Goal: Transaction & Acquisition: Book appointment/travel/reservation

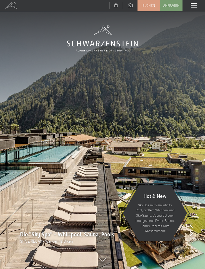
click at [190, 7] on div "Menü" at bounding box center [194, 5] width 23 height 11
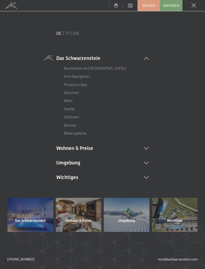
click at [142, 146] on li "Wohnen & Preise Inklusivleistungen Zimmer & Preise Liste Angebote Liste Familie…" at bounding box center [102, 148] width 93 height 7
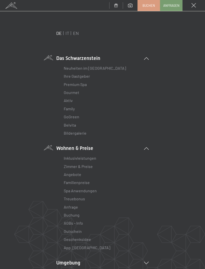
click at [89, 168] on link "Zimmer & Preise" at bounding box center [78, 166] width 29 height 5
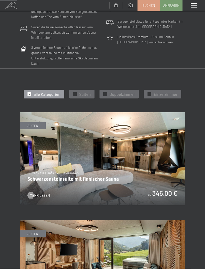
scroll to position [160, 0]
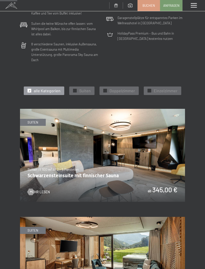
click at [76, 89] on div at bounding box center [75, 91] width 4 height 4
click at [77, 86] on div "✓ Suiten" at bounding box center [81, 90] width 25 height 9
click at [107, 89] on div at bounding box center [105, 91] width 4 height 4
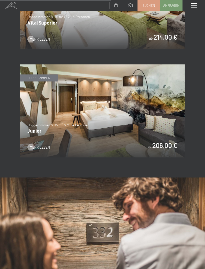
scroll to position [523, 0]
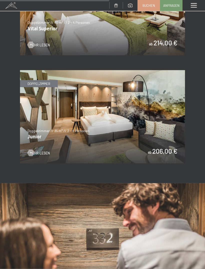
click at [157, 144] on img at bounding box center [102, 116] width 165 height 93
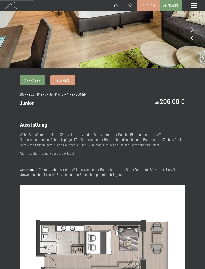
scroll to position [94, 0]
click at [68, 80] on span "Buchen" at bounding box center [63, 80] width 13 height 5
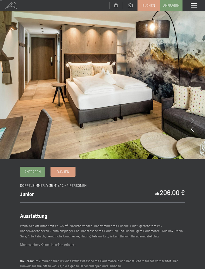
scroll to position [0, 0]
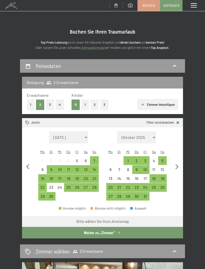
click at [146, 135] on select "Oktober 2025 November 2025 Dezember 2025 Januar 2026 Februar 2026 März 2026 Apr…" at bounding box center [136, 137] width 39 height 12
select select "2026-02-01"
select select "2026-03-01"
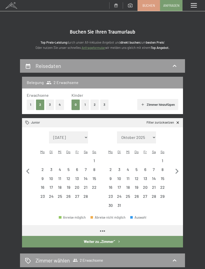
select select "2026-02-01"
select select "2026-03-01"
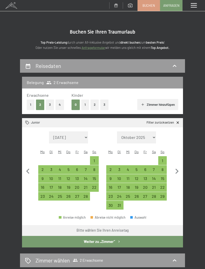
click at [154, 194] on div "28" at bounding box center [154, 198] width 8 height 8
select select "2026-02-01"
select select "2026-03-01"
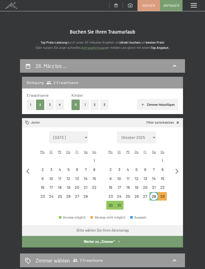
click at [177, 167] on icon "button" at bounding box center [177, 171] width 11 height 11
select select "2026-03-01"
select select "2026-04-01"
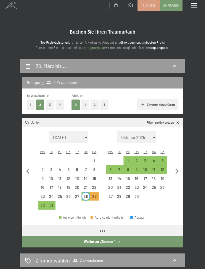
select select "2026-03-01"
select select "2026-04-01"
click at [130, 159] on div "1" at bounding box center [128, 163] width 8 height 8
select select "2026-03-01"
select select "2026-04-01"
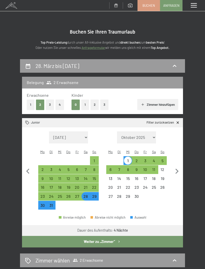
click at [85, 106] on button "1" at bounding box center [85, 104] width 8 height 10
select select "2026-03-01"
select select "2026-04-01"
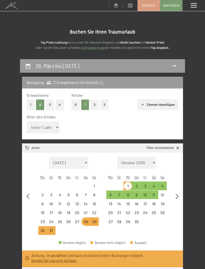
select select "2026-03-01"
select select "2026-04-01"
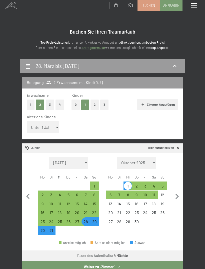
click at [52, 125] on select "Unter 1 Jahr 1 Jahr 2 Jahre 3 Jahre 4 Jahre 5 Jahre 6 Jahre 7 Jahre 8 Jahre 9 J…" at bounding box center [43, 127] width 33 height 12
select select "9"
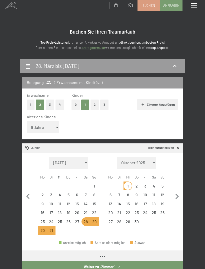
select select "2026-03-01"
select select "2026-04-01"
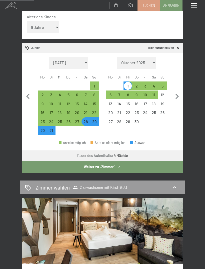
scroll to position [107, 0]
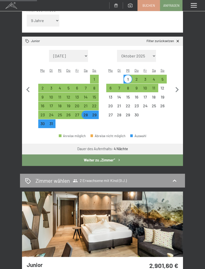
click at [145, 154] on button "Weiter zu „Zimmer“" at bounding box center [102, 160] width 161 height 12
select select "2026-03-01"
select select "2026-04-01"
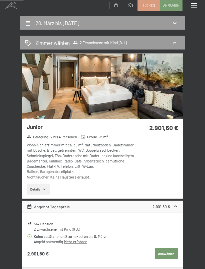
scroll to position [42, 0]
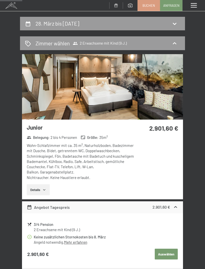
click at [48, 189] on button "Details" at bounding box center [38, 189] width 23 height 11
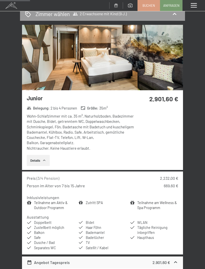
scroll to position [70, 0]
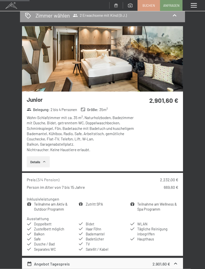
click at [55, 160] on div "Details" at bounding box center [81, 161] width 108 height 11
click at [54, 151] on label "Einwilligung Marketing*" at bounding box center [74, 148] width 44 height 5
click at [52, 151] on input "Einwilligung Marketing*" at bounding box center [49, 148] width 5 height 5
checkbox input "false"
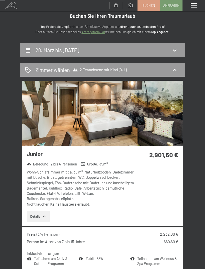
scroll to position [0, 0]
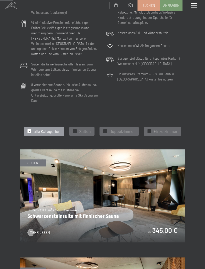
scroll to position [120, 0]
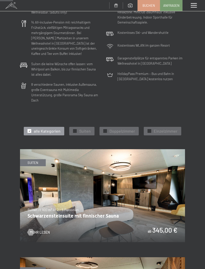
click at [103, 127] on div "✓ Doppelzimmer" at bounding box center [119, 131] width 39 height 9
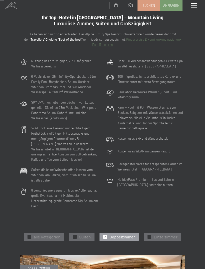
scroll to position [0, 0]
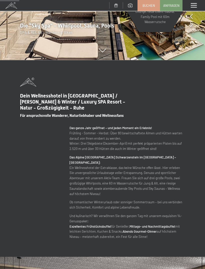
click at [191, 5] on span at bounding box center [194, 5] width 6 height 5
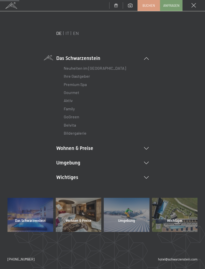
click at [144, 150] on li "Wohnen & Preise Inklusivleistungen Zimmer & Preise Liste Angebote Liste Familie…" at bounding box center [102, 148] width 93 height 7
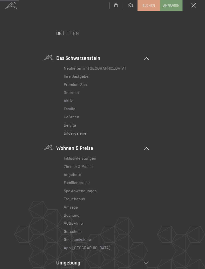
click at [91, 167] on link "Zimmer & Preise" at bounding box center [78, 166] width 29 height 5
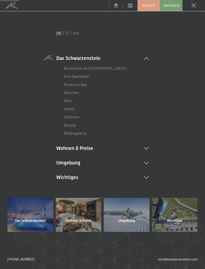
scroll to position [0, 0]
click at [144, 148] on li "Wohnen & Preise Inklusivleistungen Zimmer & Preise Liste Angebote Liste Familie…" at bounding box center [102, 148] width 93 height 7
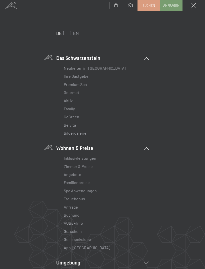
click at [92, 166] on link "Zimmer & Preise" at bounding box center [78, 166] width 29 height 5
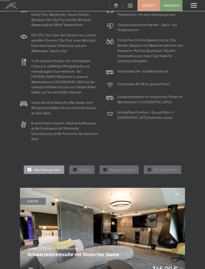
scroll to position [110, 0]
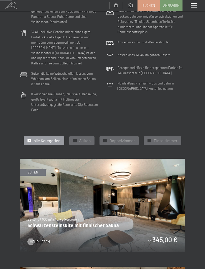
click at [75, 138] on div "✓ Suiten" at bounding box center [81, 140] width 25 height 9
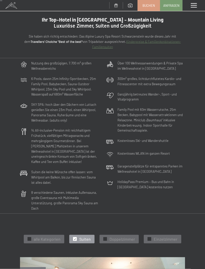
scroll to position [0, 0]
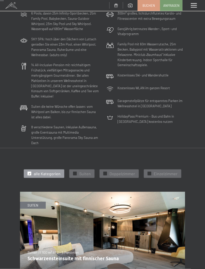
scroll to position [106, 0]
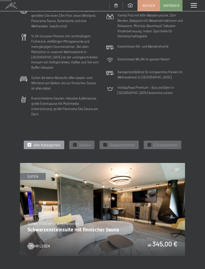
click at [108, 143] on div "✓ Doppelzimmer" at bounding box center [119, 145] width 39 height 9
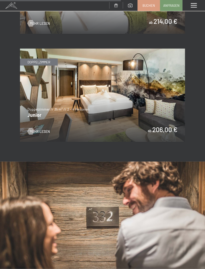
scroll to position [545, 0]
click at [45, 129] on span "Mehr Lesen" at bounding box center [40, 131] width 20 height 5
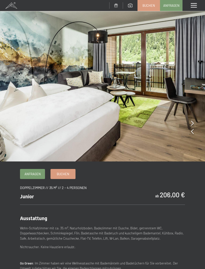
click at [68, 174] on span "Buchen" at bounding box center [63, 174] width 13 height 5
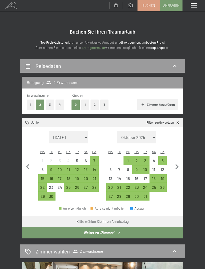
click at [85, 105] on button "1" at bounding box center [85, 104] width 8 height 10
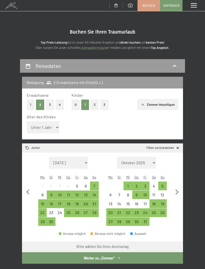
click at [53, 122] on select "Unter 1 Jahr 1 Jahr 2 Jahre 3 Jahre 4 Jahre 5 Jahre 6 Jahre 7 Jahre 8 Jahre 9 J…" at bounding box center [43, 127] width 33 height 12
select select "9"
click at [152, 157] on select "Oktober 2025 [DATE] Dezember 2025 Januar 2026 Februar 2026 März 2026 [DATE] Mai…" at bounding box center [136, 163] width 39 height 12
select select "[DATE]"
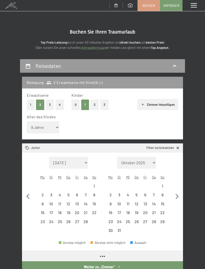
select select "[DATE]"
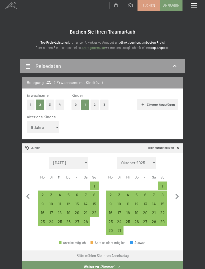
click at [154, 219] on div "28" at bounding box center [154, 223] width 8 height 8
select select "[DATE]"
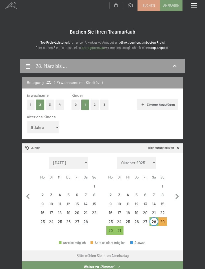
click at [151, 157] on select "Oktober 2025 [DATE] Dezember 2025 Januar 2026 Februar 2026 März 2026 [DATE] Mai…" at bounding box center [136, 163] width 39 height 12
select select "[DATE]"
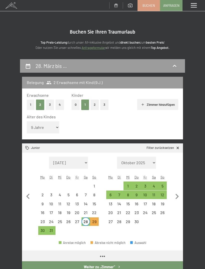
select select "[DATE]"
click at [129, 184] on div "1" at bounding box center [128, 188] width 8 height 8
select select "[DATE]"
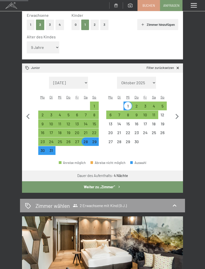
scroll to position [111, 0]
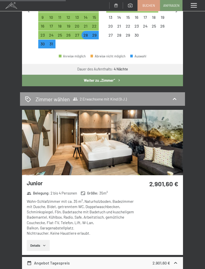
click at [127, 75] on button "Weiter zu „Zimmer“" at bounding box center [102, 81] width 161 height 12
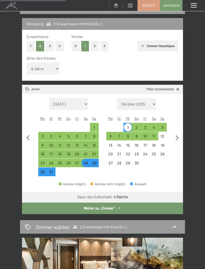
select select "[DATE]"
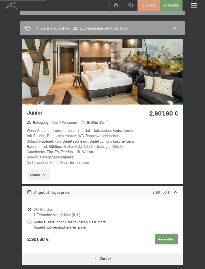
scroll to position [0, 0]
